Goal: Complete application form: Complete application form

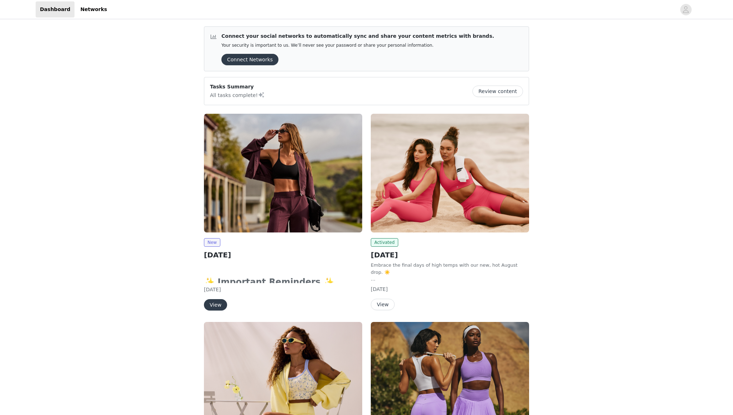
click at [270, 201] on img at bounding box center [283, 173] width 158 height 119
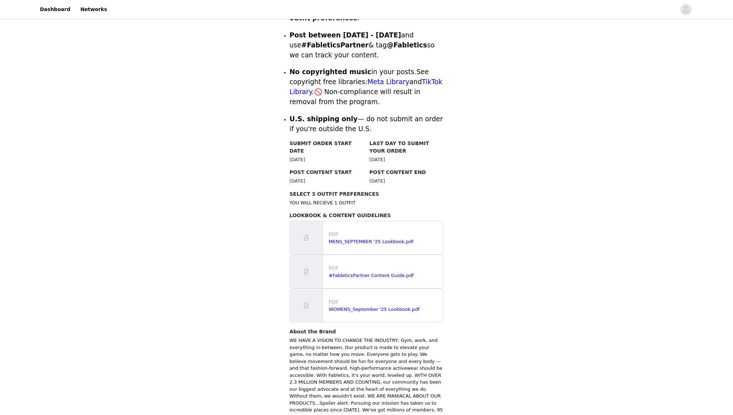
scroll to position [314, 0]
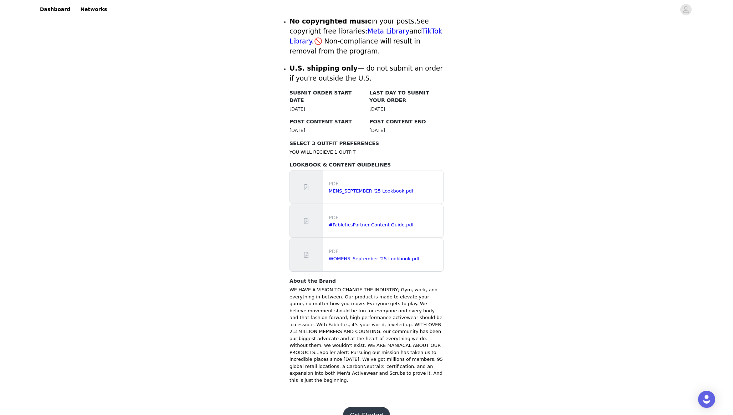
click at [358, 407] on button "Get Started" at bounding box center [366, 415] width 47 height 17
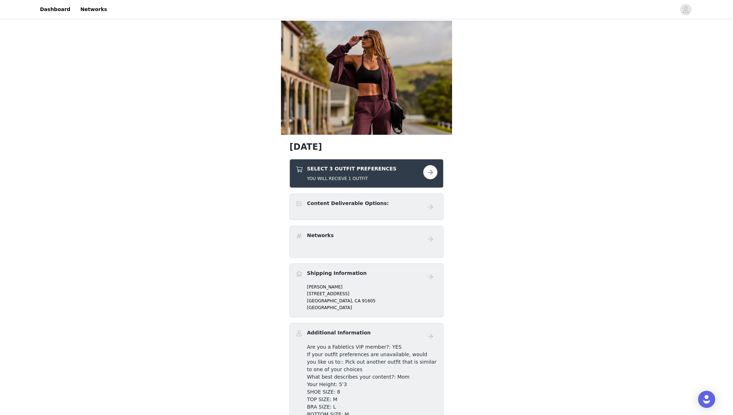
click at [342, 178] on h5 "YOU WILL RECIEVE 1 OUTFIT" at bounding box center [351, 178] width 89 height 6
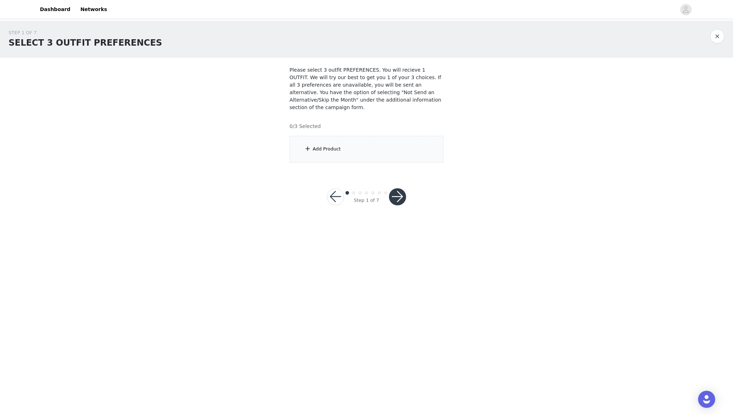
click at [334, 143] on div "Add Product" at bounding box center [366, 149] width 154 height 27
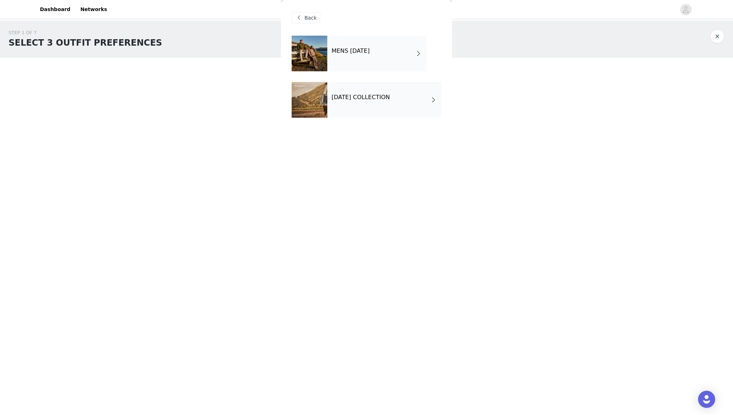
click at [349, 46] on div "MENS [DATE]" at bounding box center [376, 54] width 99 height 36
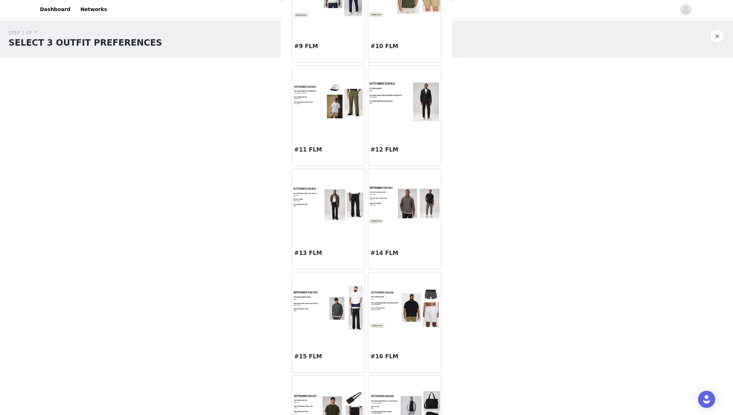
scroll to position [550, 0]
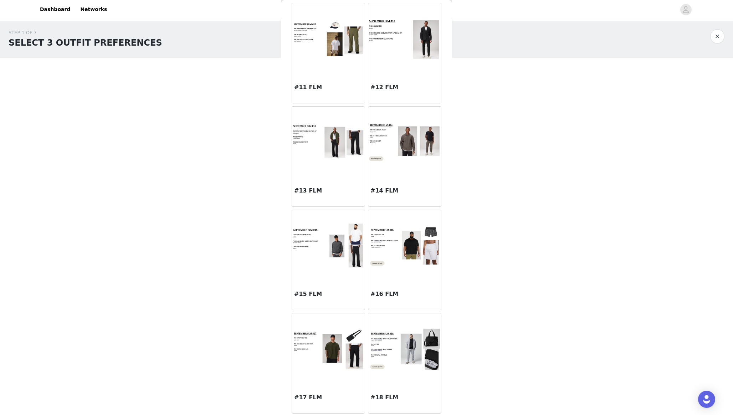
click at [393, 337] on img at bounding box center [404, 349] width 73 height 42
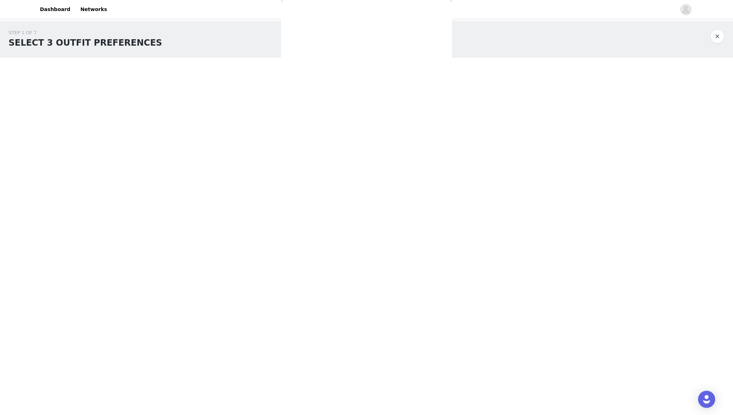
scroll to position [0, 0]
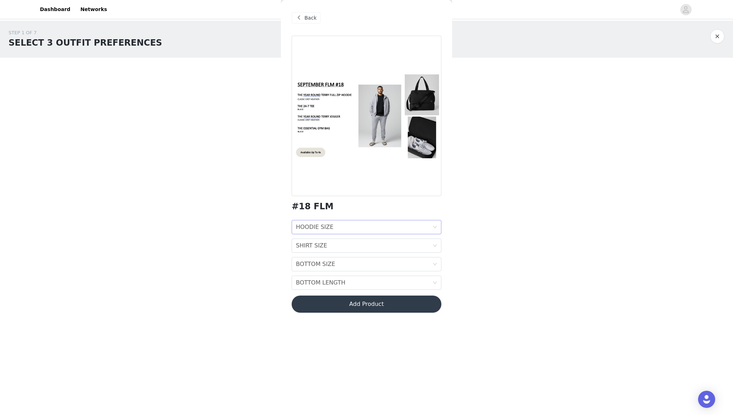
click at [343, 229] on div "HOODIE SIZE HOODIE SIZE" at bounding box center [364, 227] width 137 height 14
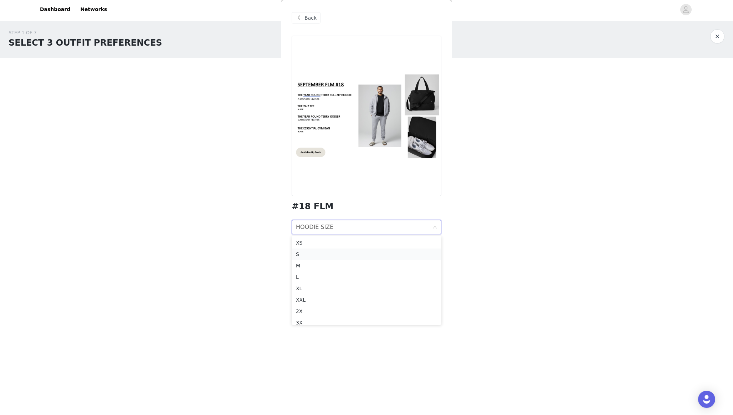
click at [330, 251] on div "S" at bounding box center [366, 254] width 141 height 8
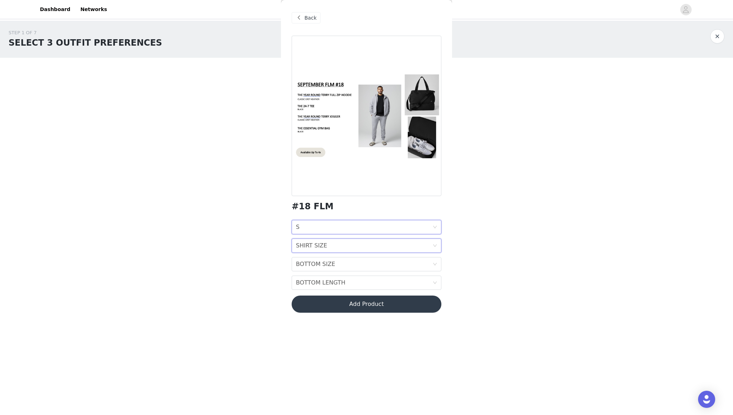
click at [326, 248] on div "SHIRT SIZE SHIRT SIZE" at bounding box center [364, 246] width 137 height 14
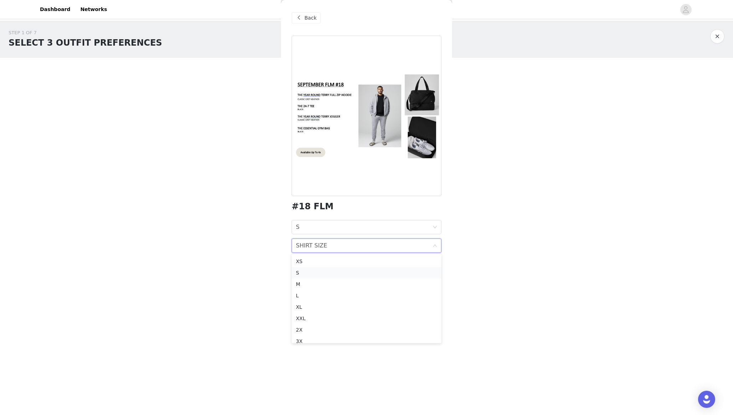
click at [322, 270] on div "S" at bounding box center [366, 273] width 141 height 8
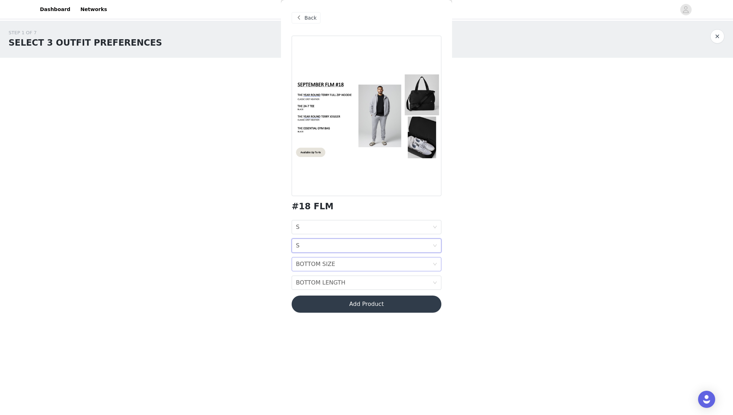
click at [322, 261] on div "BOTTOM SIZE" at bounding box center [315, 264] width 39 height 14
click at [312, 289] on div "S" at bounding box center [366, 291] width 141 height 8
click at [318, 280] on div "BOTTOM LENGTH" at bounding box center [321, 283] width 50 height 14
click at [315, 295] on div "SHORT 27"" at bounding box center [366, 298] width 141 height 8
click at [340, 302] on button "Add Product" at bounding box center [367, 304] width 150 height 17
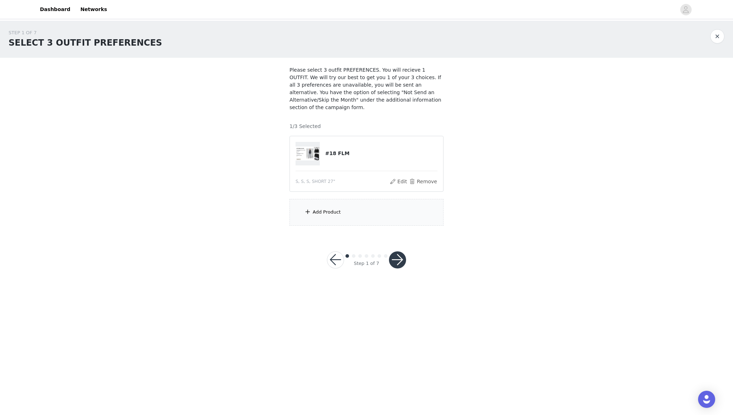
click at [320, 220] on div "Add Product" at bounding box center [366, 212] width 154 height 27
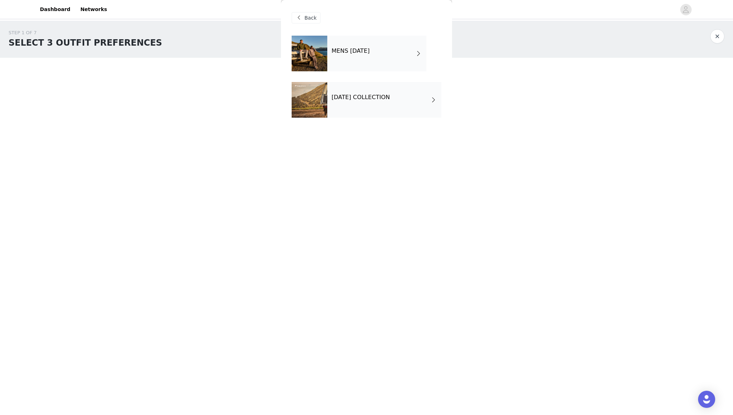
click at [339, 48] on h4 "MENS [DATE]" at bounding box center [351, 51] width 38 height 6
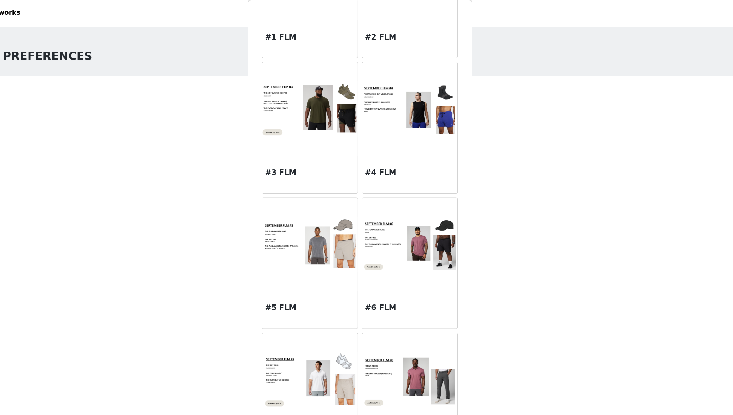
click at [520, 111] on div "STEP 1 OF 7 SELECT 3 OUTFIT PREFERENCES Please select 3 outfit PREFERENCES. You…" at bounding box center [366, 128] width 733 height 214
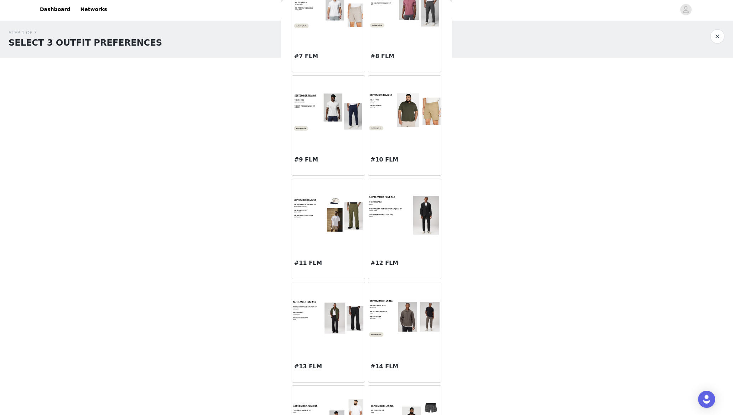
scroll to position [370, 0]
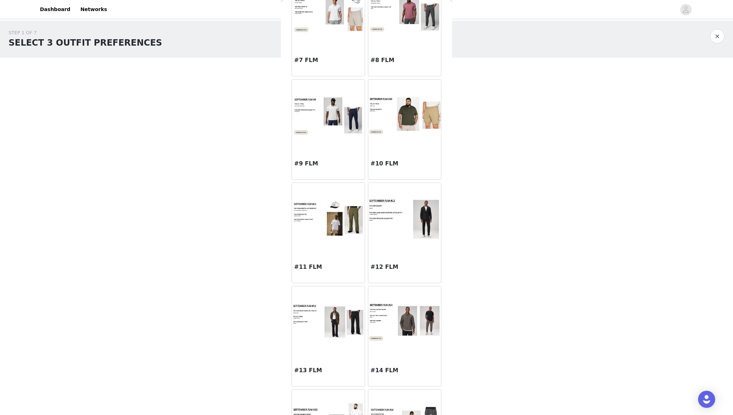
click at [381, 312] on img at bounding box center [404, 322] width 73 height 40
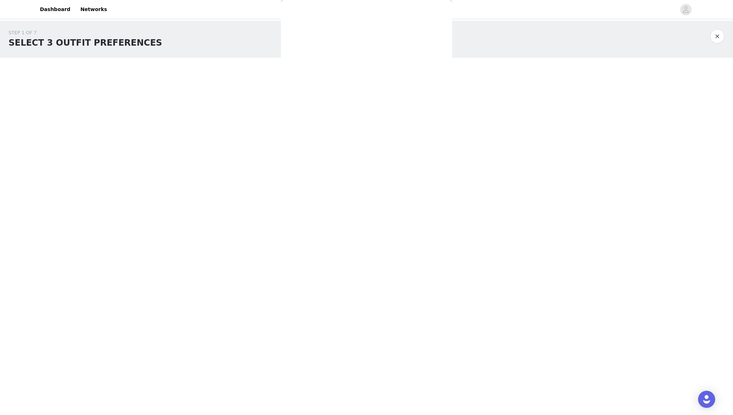
scroll to position [0, 0]
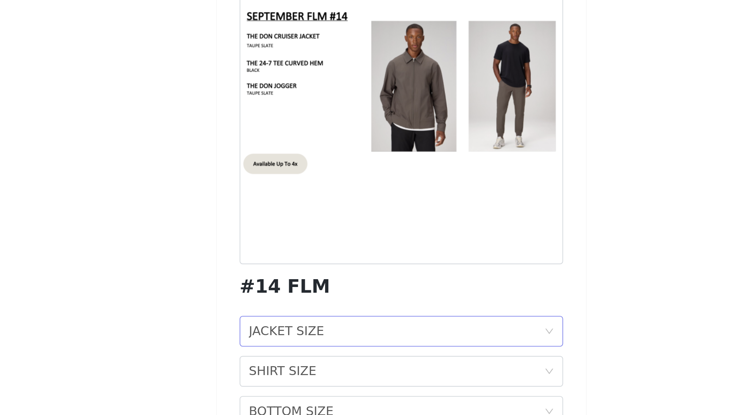
click at [321, 224] on div "JACKET SIZE" at bounding box center [313, 227] width 35 height 14
click at [311, 252] on div "S" at bounding box center [366, 254] width 141 height 8
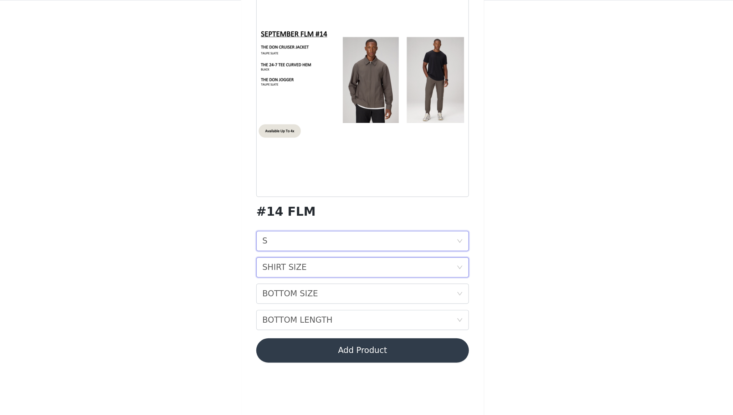
click at [311, 244] on div "SHIRT SIZE" at bounding box center [311, 246] width 31 height 14
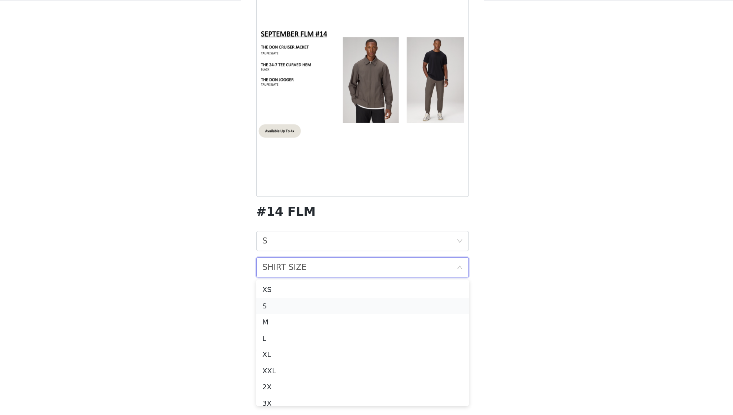
click at [307, 270] on div "S" at bounding box center [366, 273] width 141 height 8
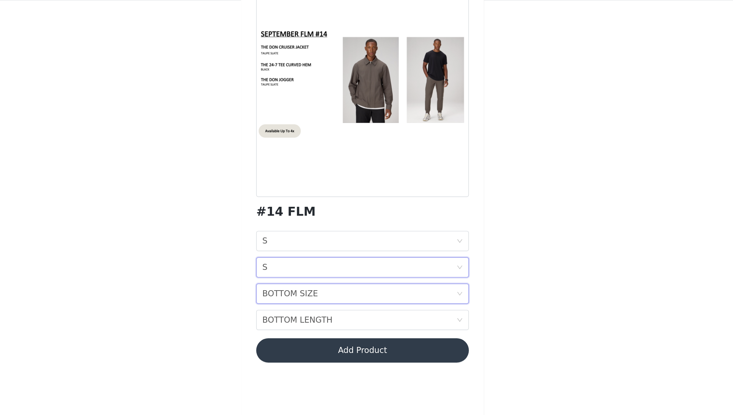
click at [309, 264] on div "BOTTOM SIZE" at bounding box center [315, 264] width 39 height 14
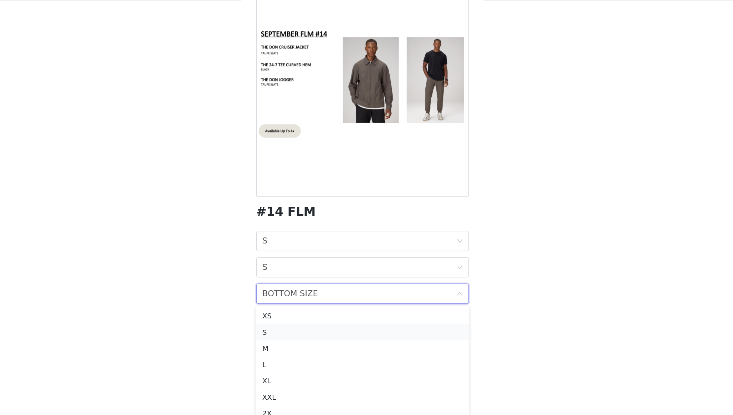
click at [303, 289] on div "S" at bounding box center [366, 291] width 141 height 8
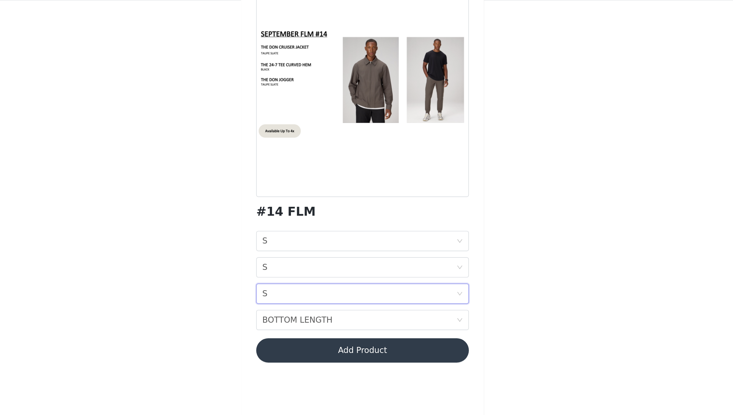
click at [307, 274] on div "JACKET SIZE S SHIRT SIZE S BOTTOM SIZE S BOTTOM LENGTH BOTTOM LENGTH" at bounding box center [367, 255] width 150 height 70
click at [307, 280] on div "BOTTOM LENGTH" at bounding box center [321, 283] width 50 height 14
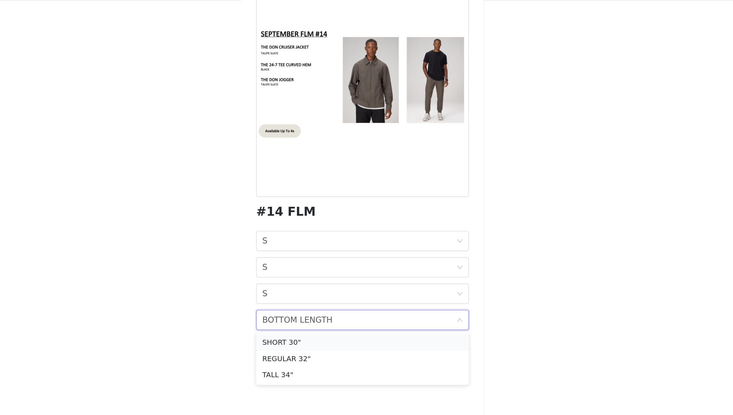
click at [308, 297] on div "SHORT 30"" at bounding box center [366, 298] width 141 height 8
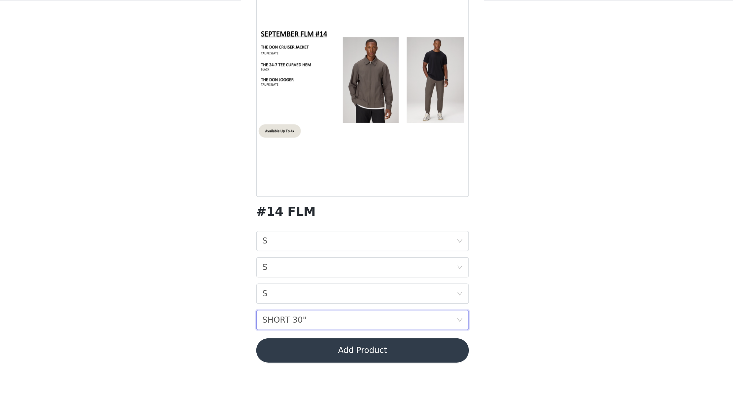
click at [331, 305] on button "Add Product" at bounding box center [367, 304] width 150 height 17
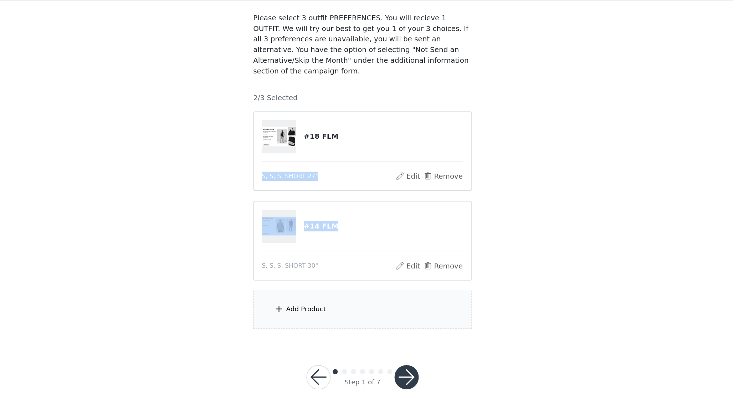
drag, startPoint x: 371, startPoint y: 220, endPoint x: 377, endPoint y: 163, distance: 57.4
click at [377, 163] on div "#18 FLM S, S, S, SHORT 27" Edit Remove #14 FLM S, S, S, SHORT 30" Edit Remove" at bounding box center [366, 195] width 154 height 119
click at [346, 281] on div "Add Product" at bounding box center [366, 275] width 154 height 27
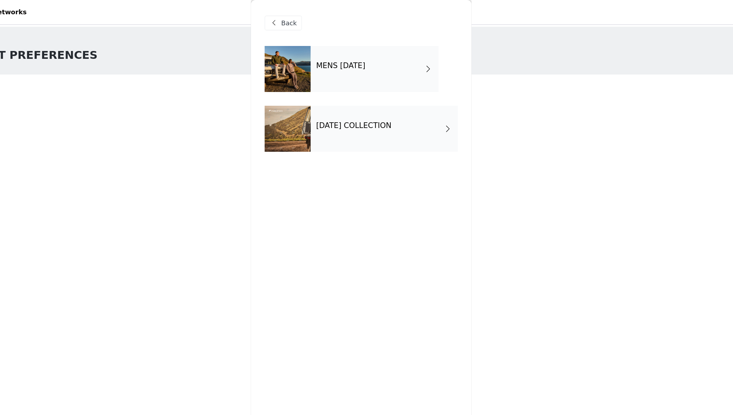
click at [357, 51] on h4 "MENS [DATE]" at bounding box center [351, 51] width 38 height 6
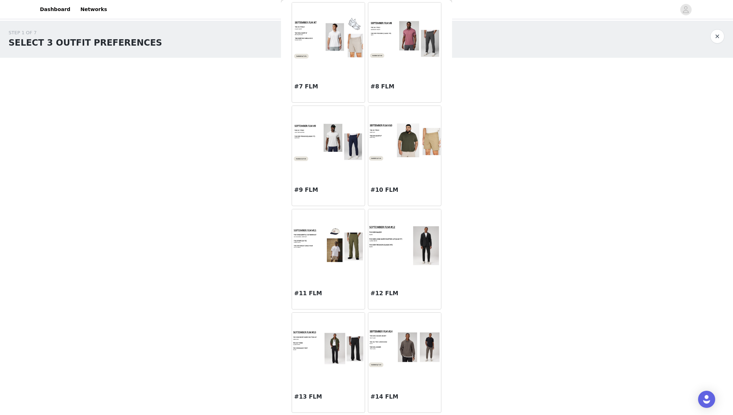
scroll to position [325, 0]
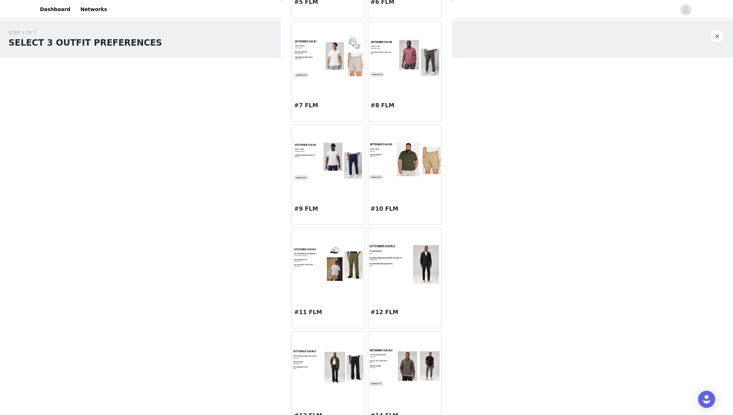
click at [332, 161] on img at bounding box center [328, 160] width 73 height 41
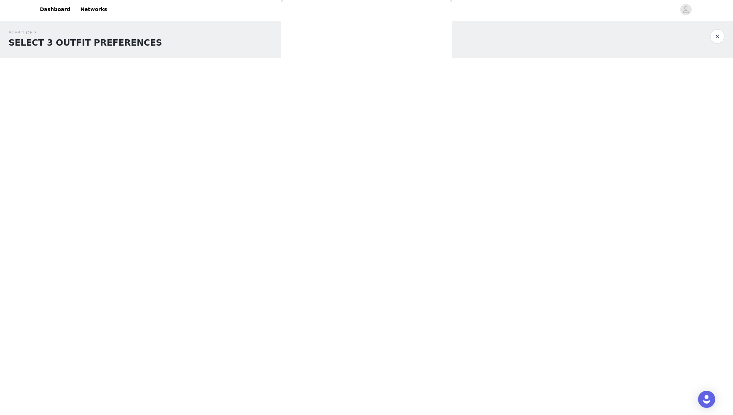
scroll to position [0, 0]
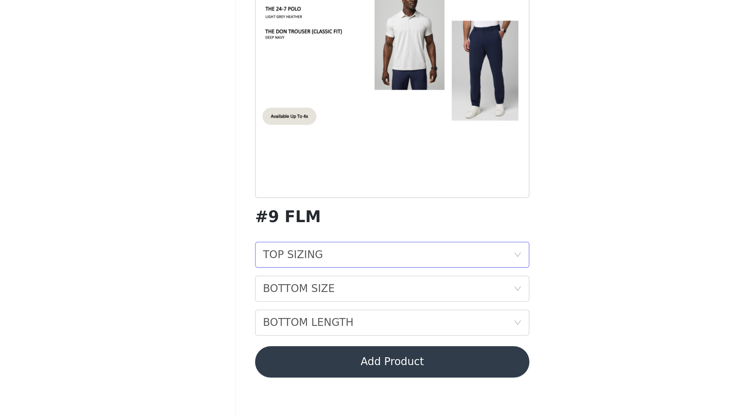
click at [303, 229] on div "TOP SIZING" at bounding box center [312, 227] width 33 height 14
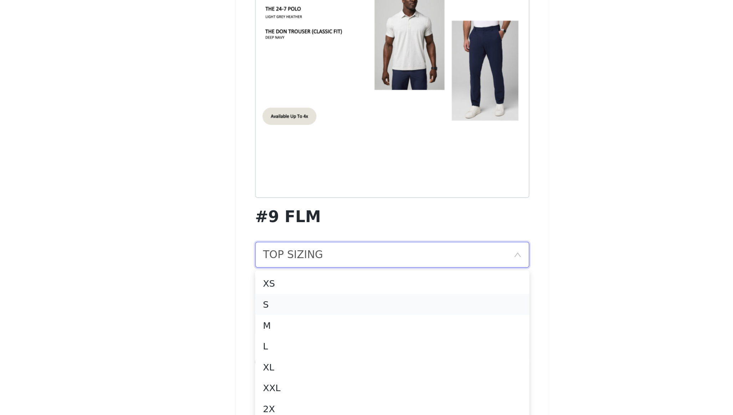
click at [301, 251] on div "S" at bounding box center [366, 254] width 141 height 8
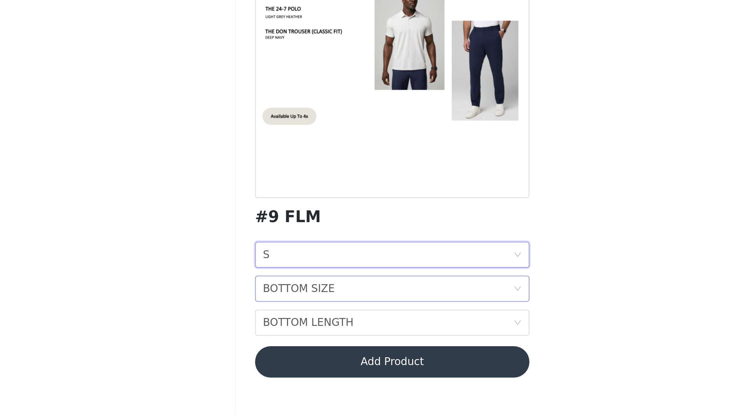
click at [308, 242] on div "BOTTOM SIZE" at bounding box center [315, 246] width 39 height 14
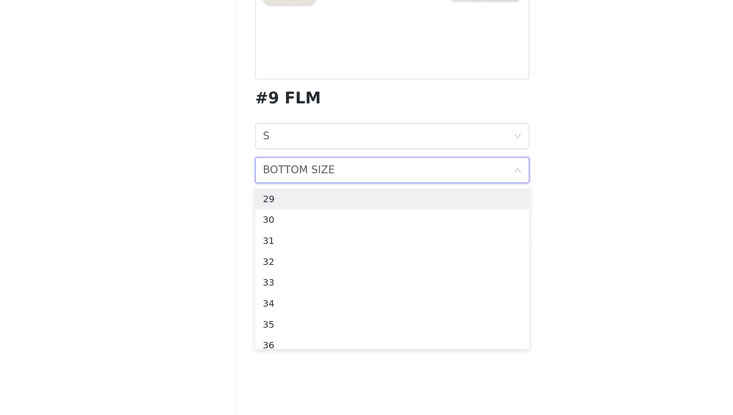
click at [263, 293] on div "STEP 1 OF 7 SELECT 3 OUTFIT PREFERENCES Please select 3 outfit PREFERENCES. You…" at bounding box center [366, 159] width 733 height 277
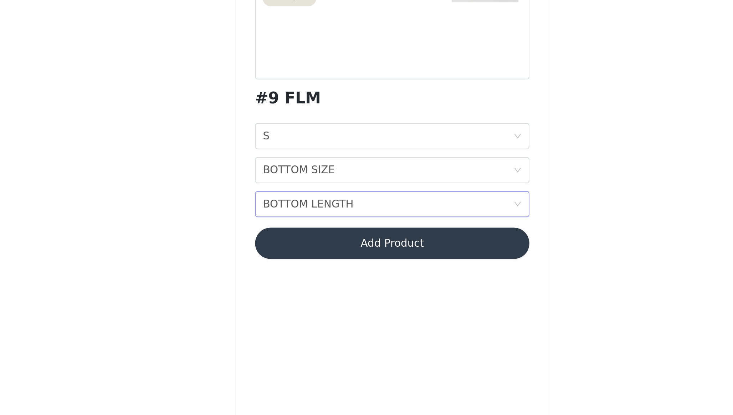
click at [310, 259] on div "BOTTOM LENGTH" at bounding box center [321, 264] width 50 height 14
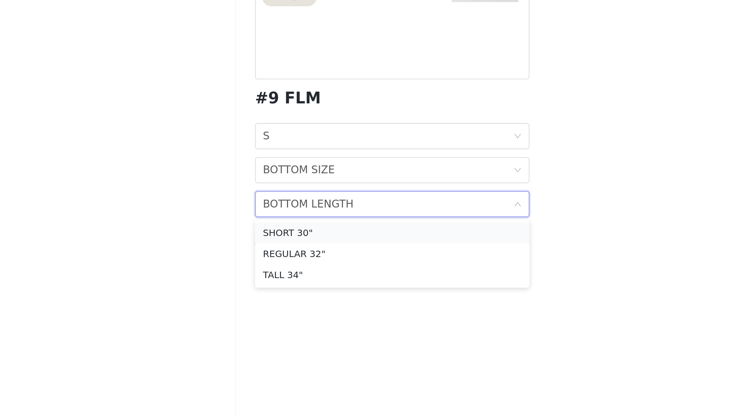
click at [306, 280] on div "SHORT 30"" at bounding box center [366, 280] width 141 height 8
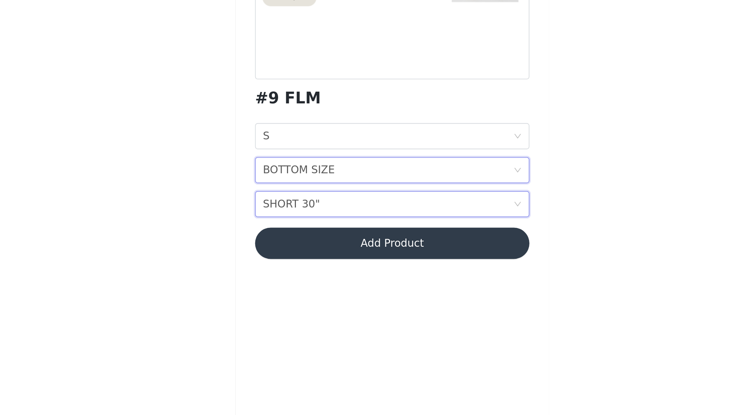
click at [315, 245] on div "BOTTOM SIZE" at bounding box center [315, 246] width 39 height 14
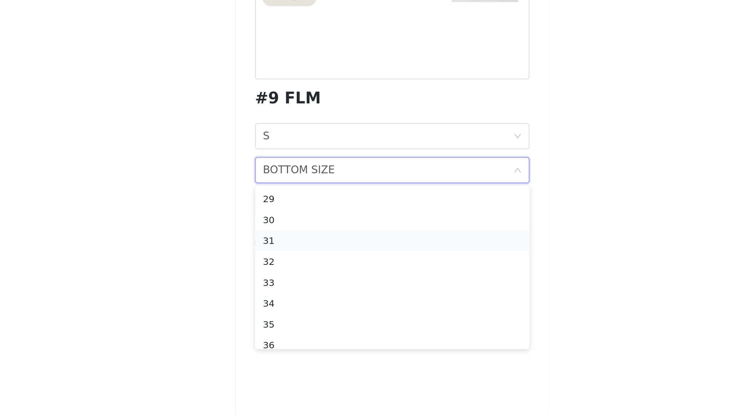
click at [302, 285] on div "31" at bounding box center [366, 284] width 141 height 8
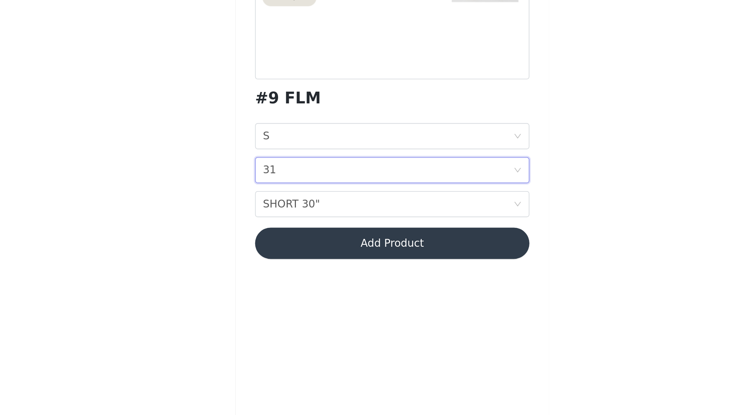
click at [330, 286] on button "Add Product" at bounding box center [367, 285] width 150 height 17
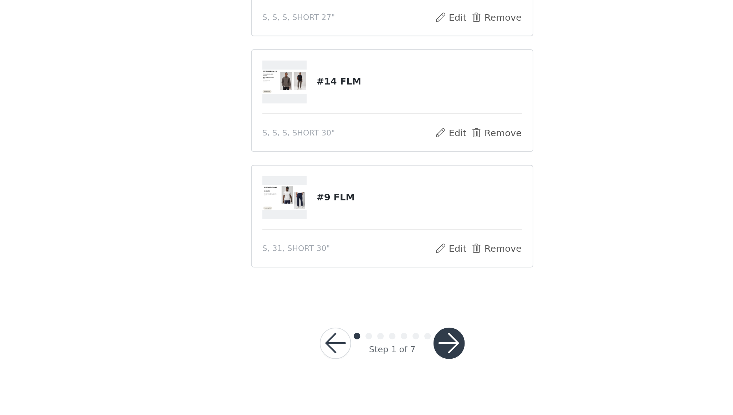
click at [400, 341] on button "button" at bounding box center [397, 340] width 17 height 17
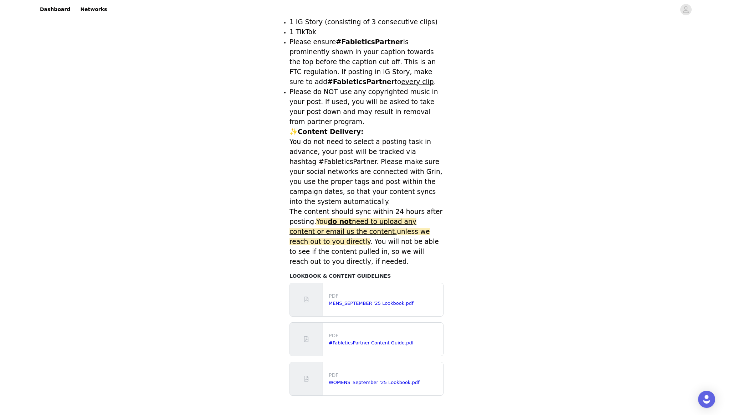
scroll to position [191, 0]
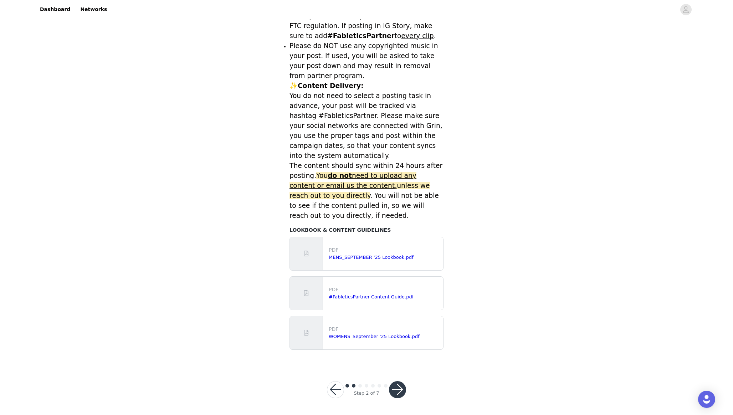
click at [395, 394] on button "button" at bounding box center [397, 389] width 17 height 17
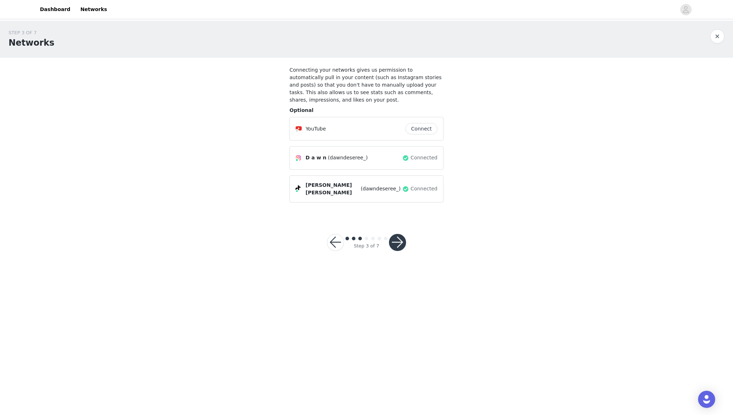
click at [393, 238] on button "button" at bounding box center [397, 242] width 17 height 17
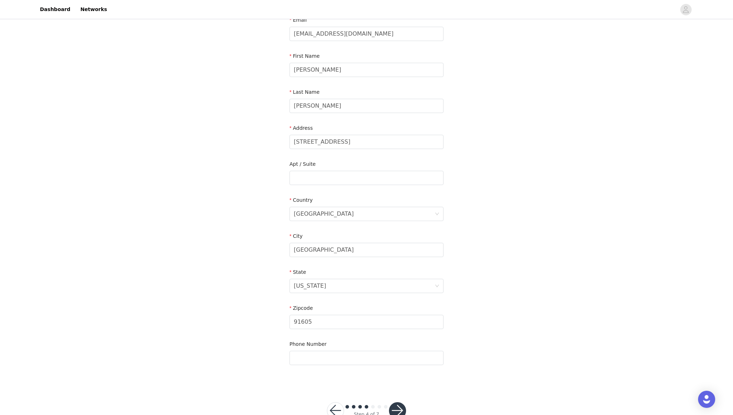
scroll to position [71, 0]
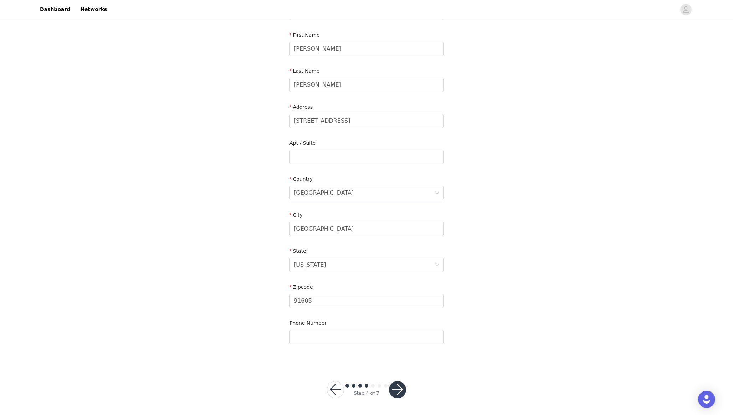
click at [399, 394] on button "button" at bounding box center [397, 389] width 17 height 17
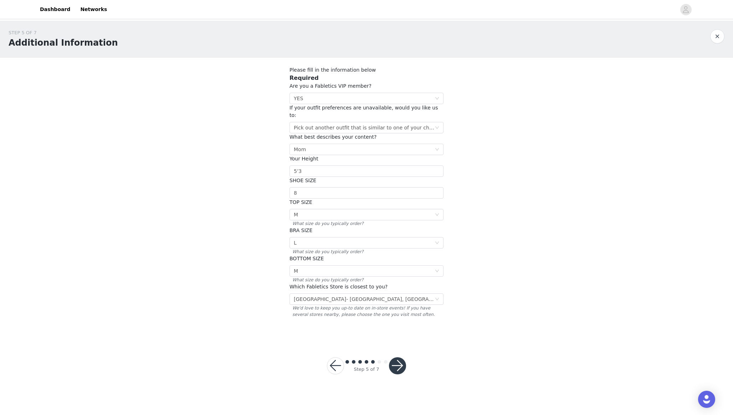
click at [394, 359] on button "button" at bounding box center [397, 365] width 17 height 17
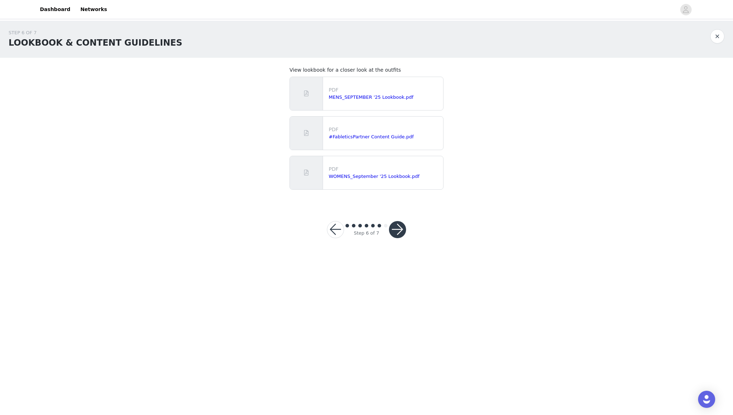
click at [396, 234] on button "button" at bounding box center [397, 229] width 17 height 17
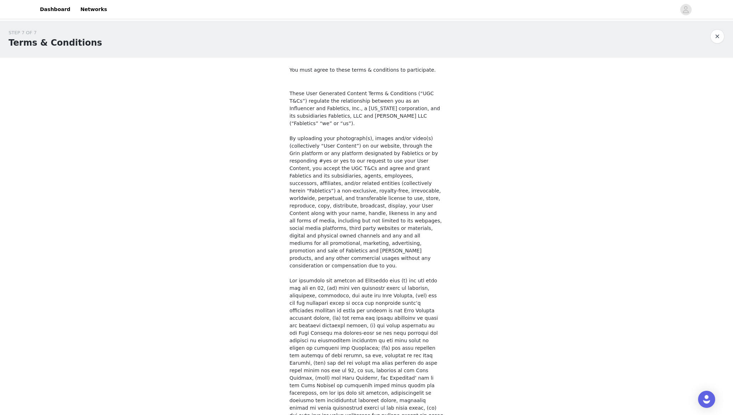
scroll to position [394, 0]
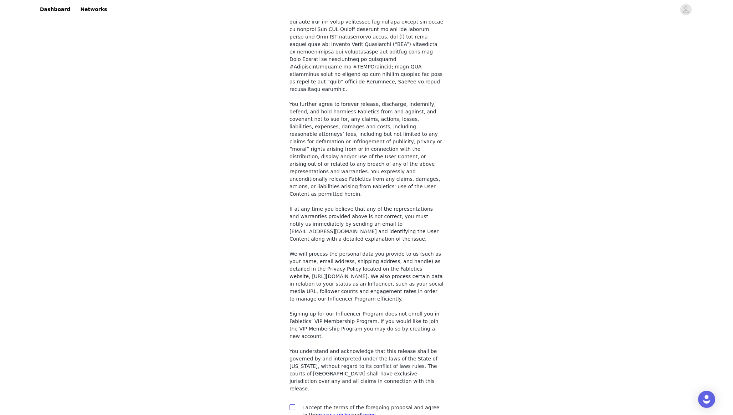
click at [290, 404] on input "checkbox" at bounding box center [291, 406] width 5 height 5
checkbox input "true"
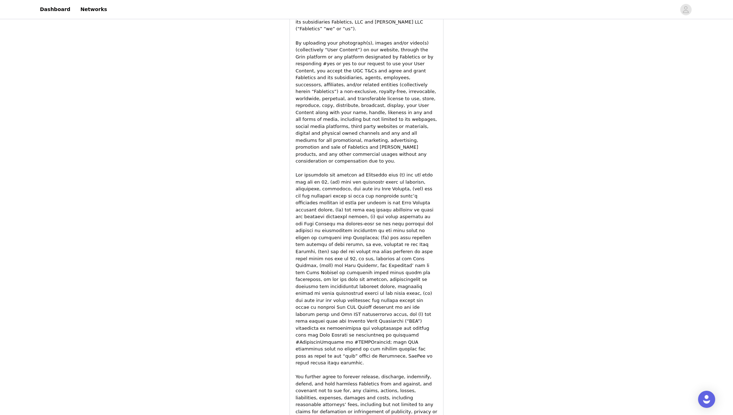
scroll to position [906, 0]
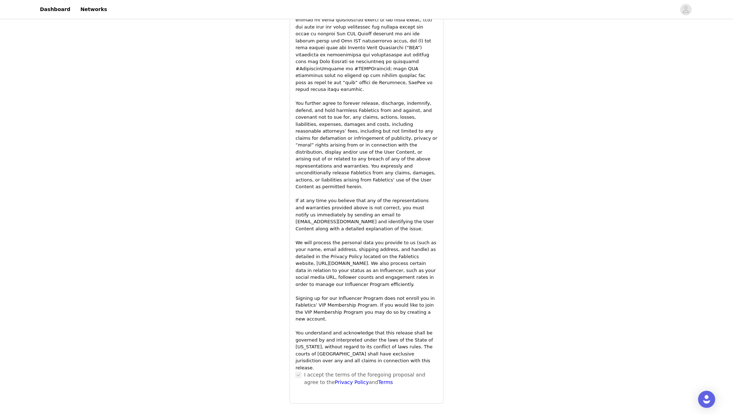
click at [300, 371] on label at bounding box center [299, 374] width 6 height 7
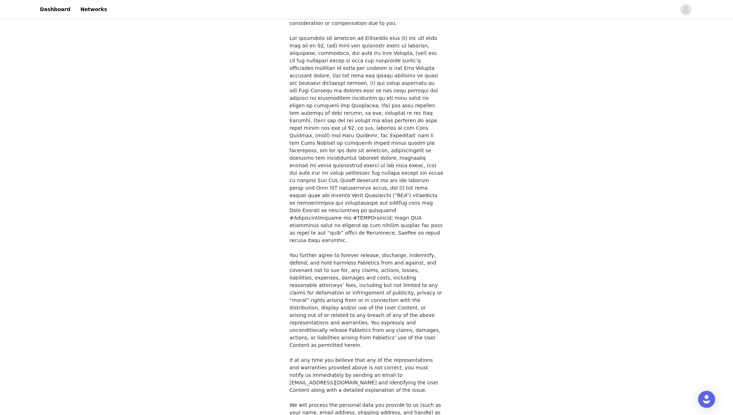
scroll to position [394, 0]
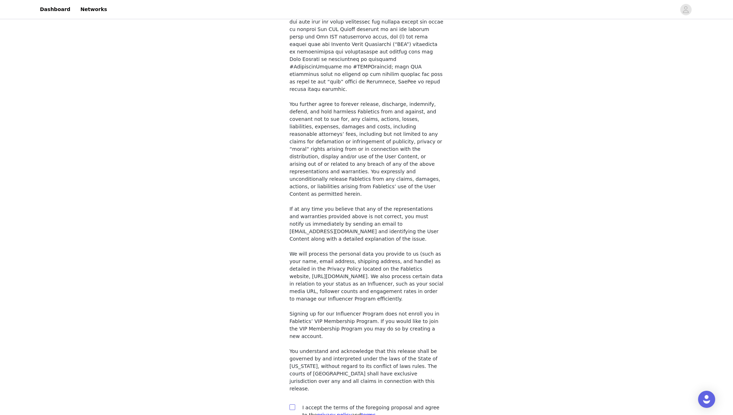
click at [295, 404] on span at bounding box center [292, 407] width 6 height 6
click at [294, 404] on input "checkbox" at bounding box center [291, 406] width 5 height 5
checkbox input "true"
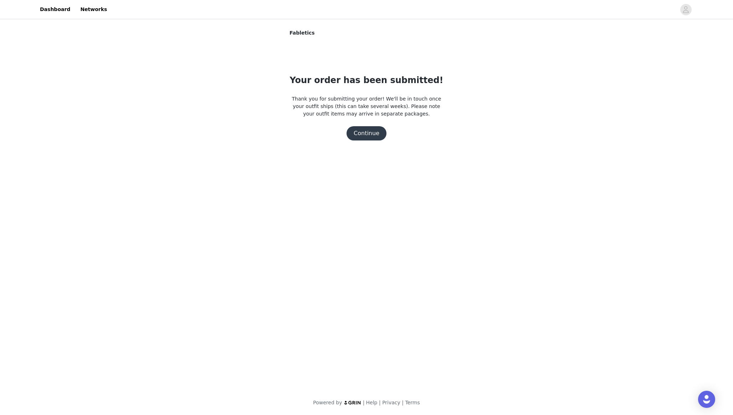
click at [366, 124] on div "Your order has been submitted! Thank you for submitting your order! We'll be in…" at bounding box center [366, 107] width 154 height 67
click at [367, 130] on button "Continue" at bounding box center [366, 133] width 40 height 14
